Goal: Find specific page/section: Find specific page/section

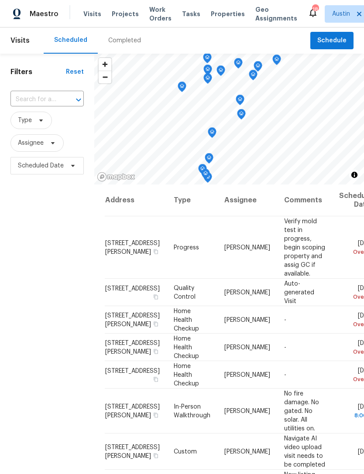
scroll to position [513, 0]
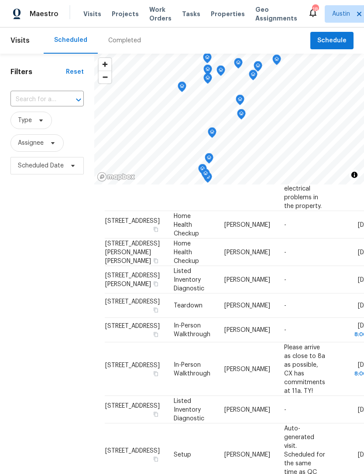
click at [222, 8] on div "Visits Projects Work Orders Tasks Properties Geo Assignments" at bounding box center [195, 13] width 224 height 17
click at [217, 14] on span "Properties" at bounding box center [228, 14] width 34 height 9
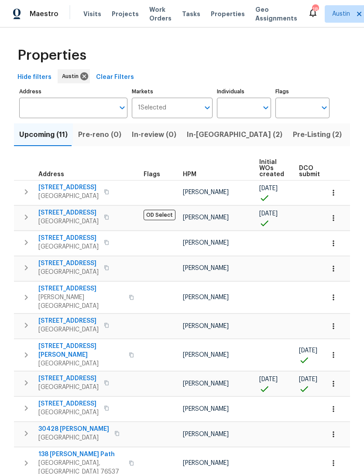
click at [25, 221] on icon "button" at bounding box center [26, 217] width 10 height 10
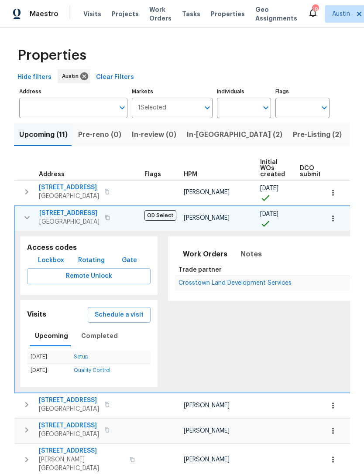
click at [48, 213] on span "[STREET_ADDRESS]" at bounding box center [69, 213] width 60 height 9
click at [27, 217] on icon "button" at bounding box center [27, 217] width 10 height 10
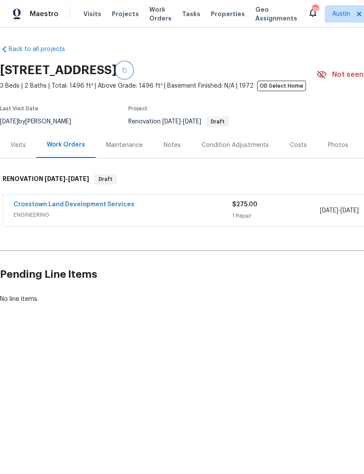
click at [127, 70] on icon "button" at bounding box center [124, 70] width 5 height 5
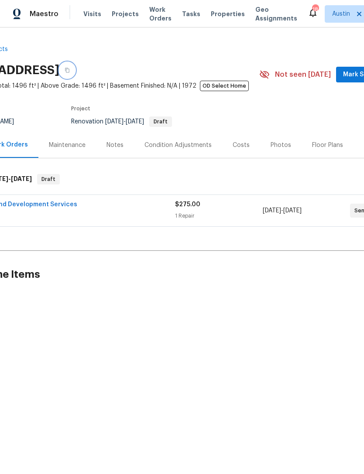
scroll to position [0, 86]
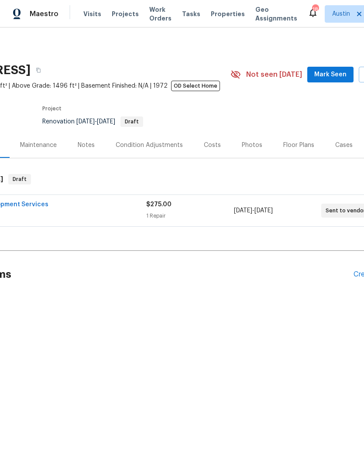
click at [82, 140] on div "Notes" at bounding box center [86, 145] width 38 height 26
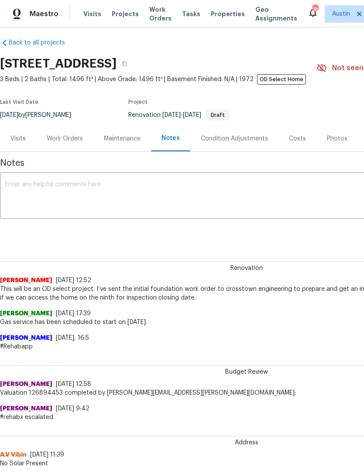
scroll to position [5, 0]
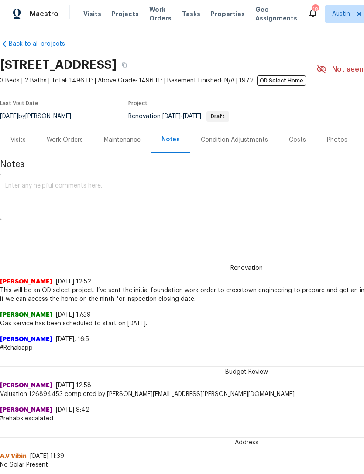
click at [71, 136] on div "Work Orders" at bounding box center [65, 140] width 36 height 9
